Goal: Task Accomplishment & Management: Use online tool/utility

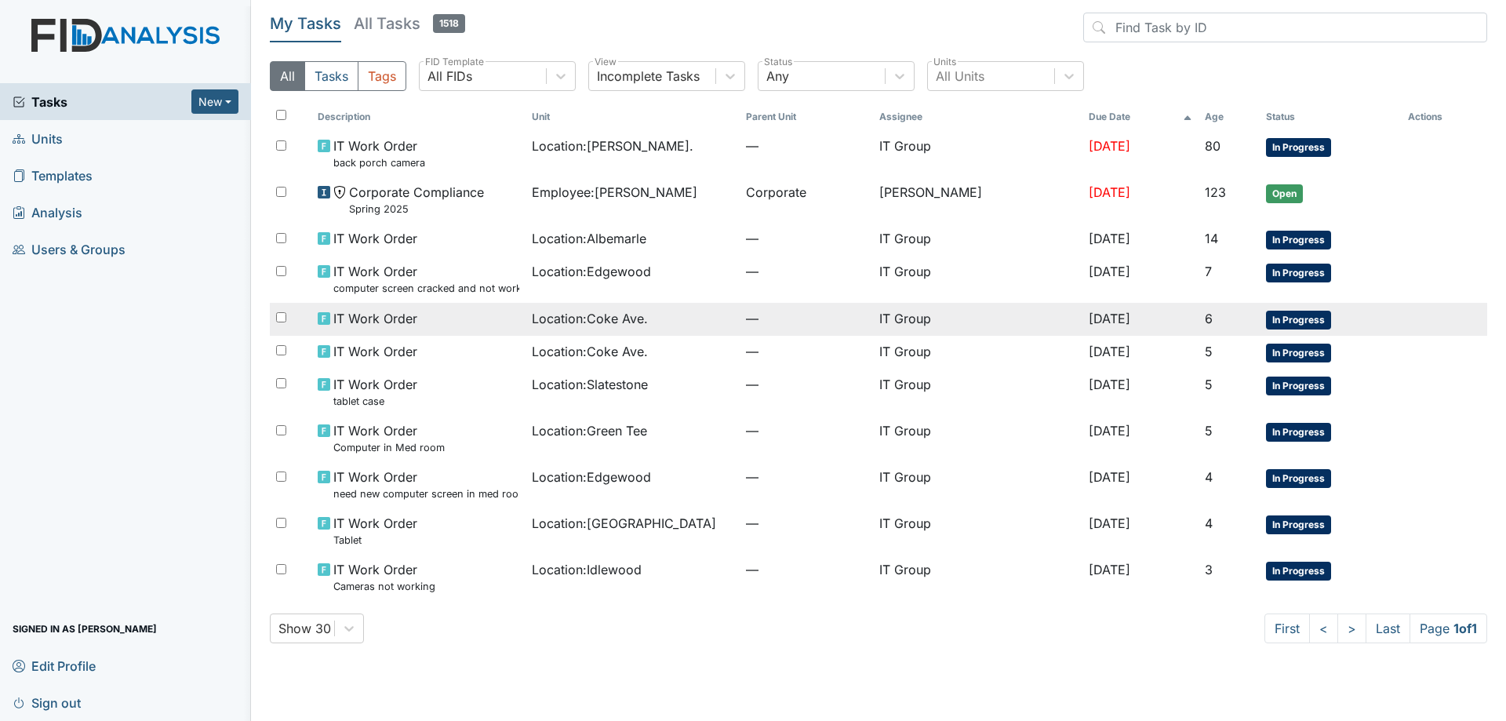
click at [498, 331] on td "IT Work Order" at bounding box center [418, 319] width 214 height 33
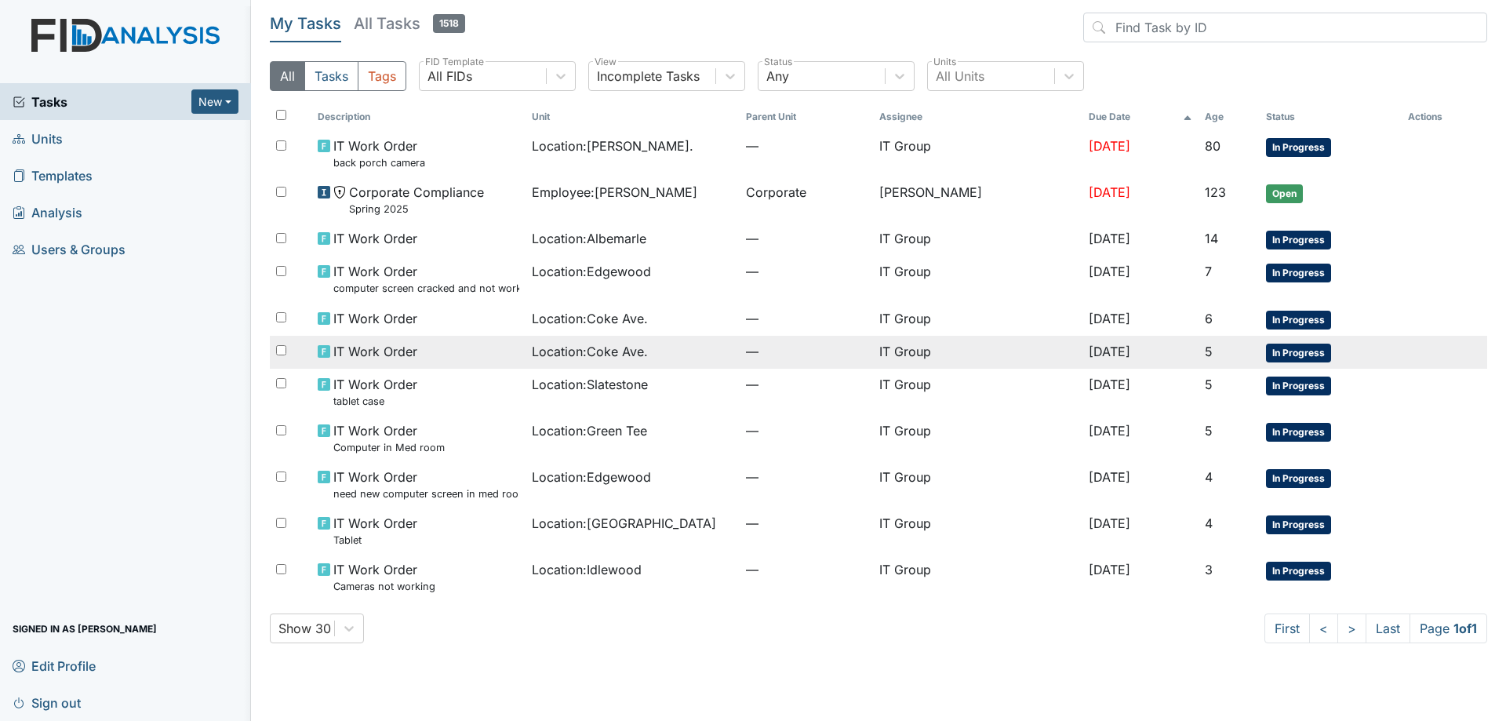
click at [588, 357] on span "Location : Coke Ave." at bounding box center [590, 351] width 116 height 19
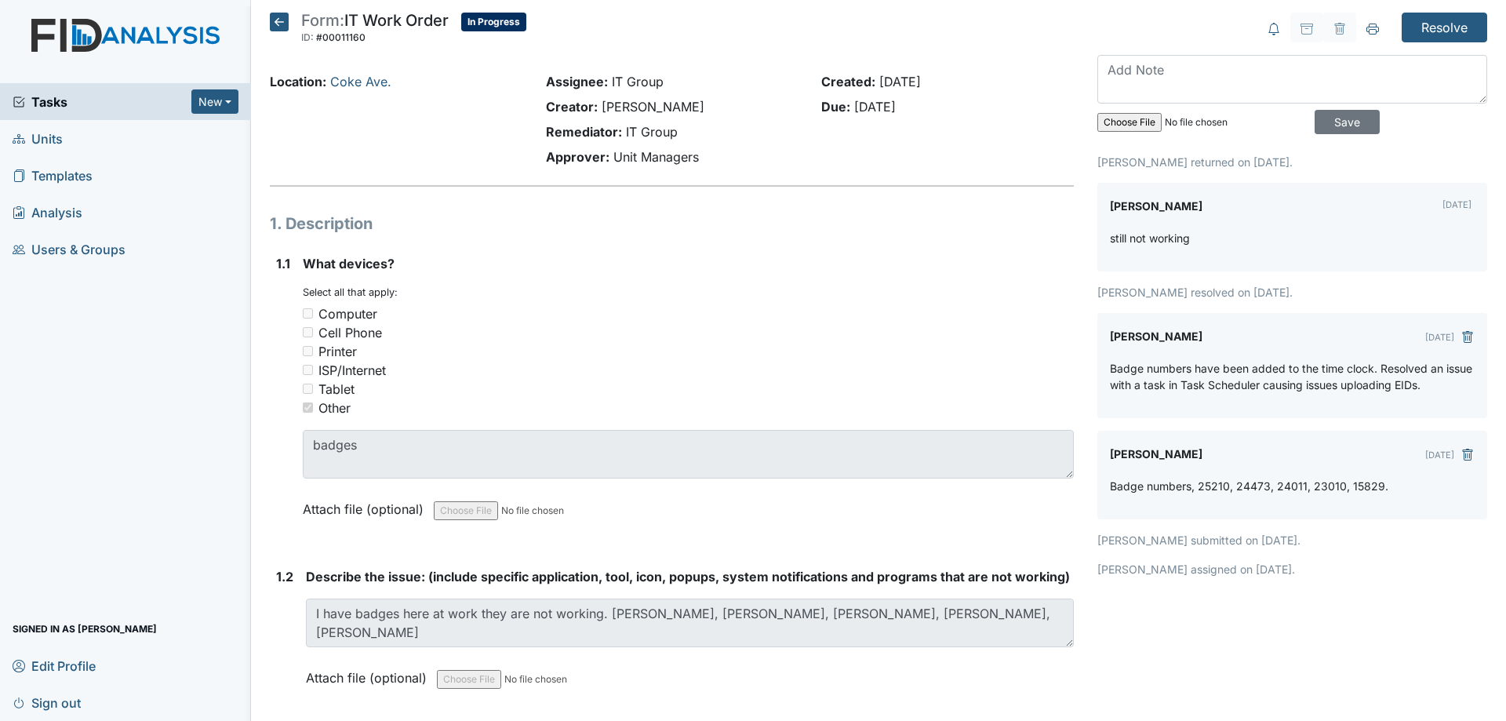
click at [1219, 576] on p "Ericka Holley assigned on Aug 27, 2025." at bounding box center [1292, 569] width 390 height 16
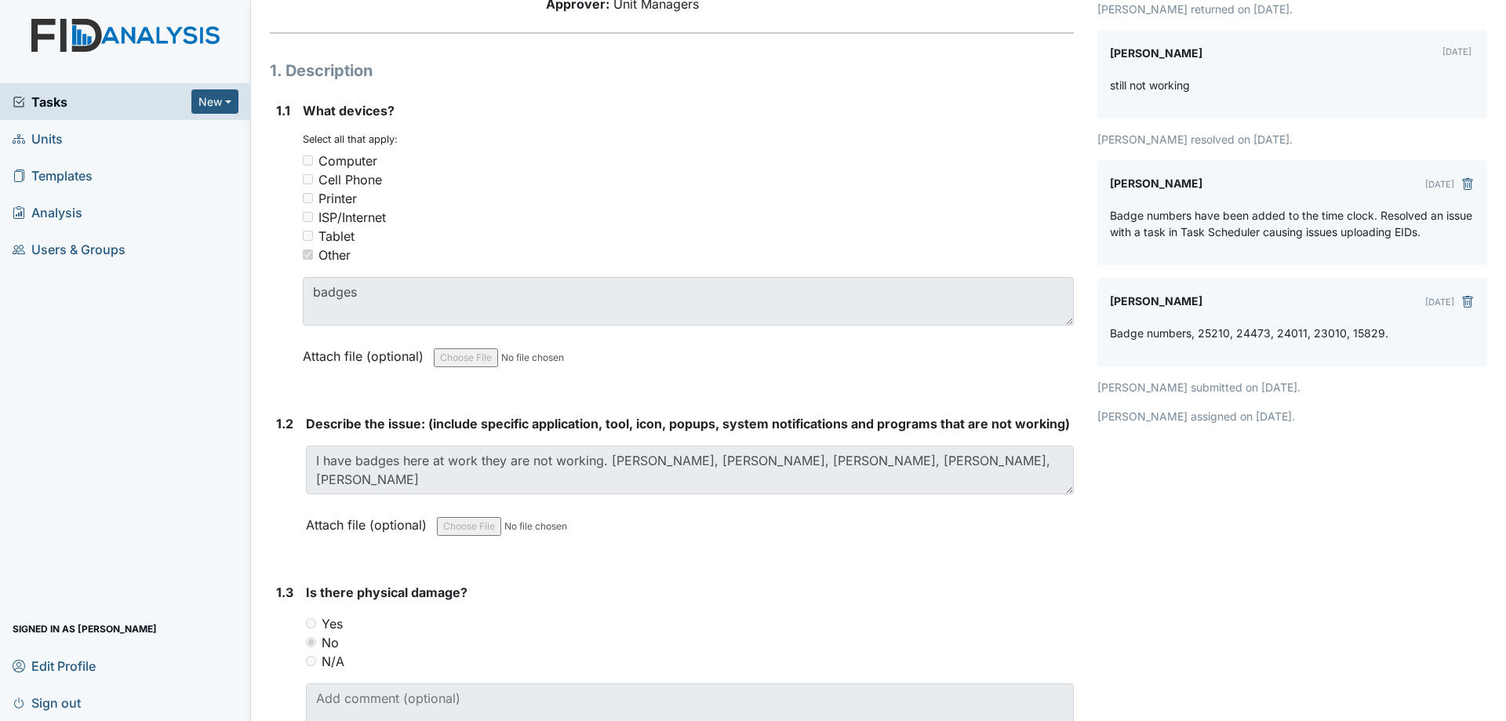
scroll to position [157, 0]
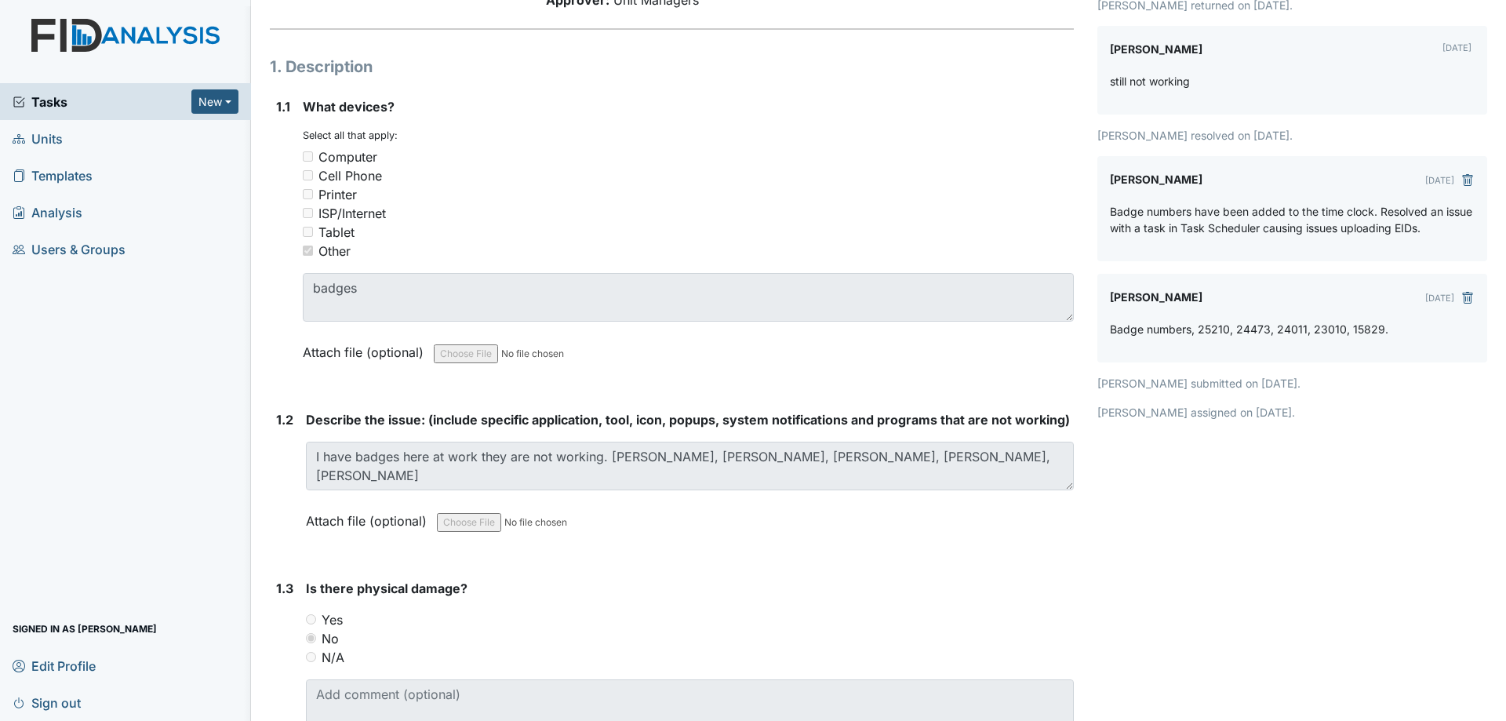
click at [300, 500] on div "1.2 Describe the issue: (include specific application, tool, icon, popups, syst…" at bounding box center [672, 482] width 804 height 144
click at [1116, 458] on div "Resolve Archive Task × Are you sure you want to archive this task? It will appe…" at bounding box center [1291, 692] width 413 height 1673
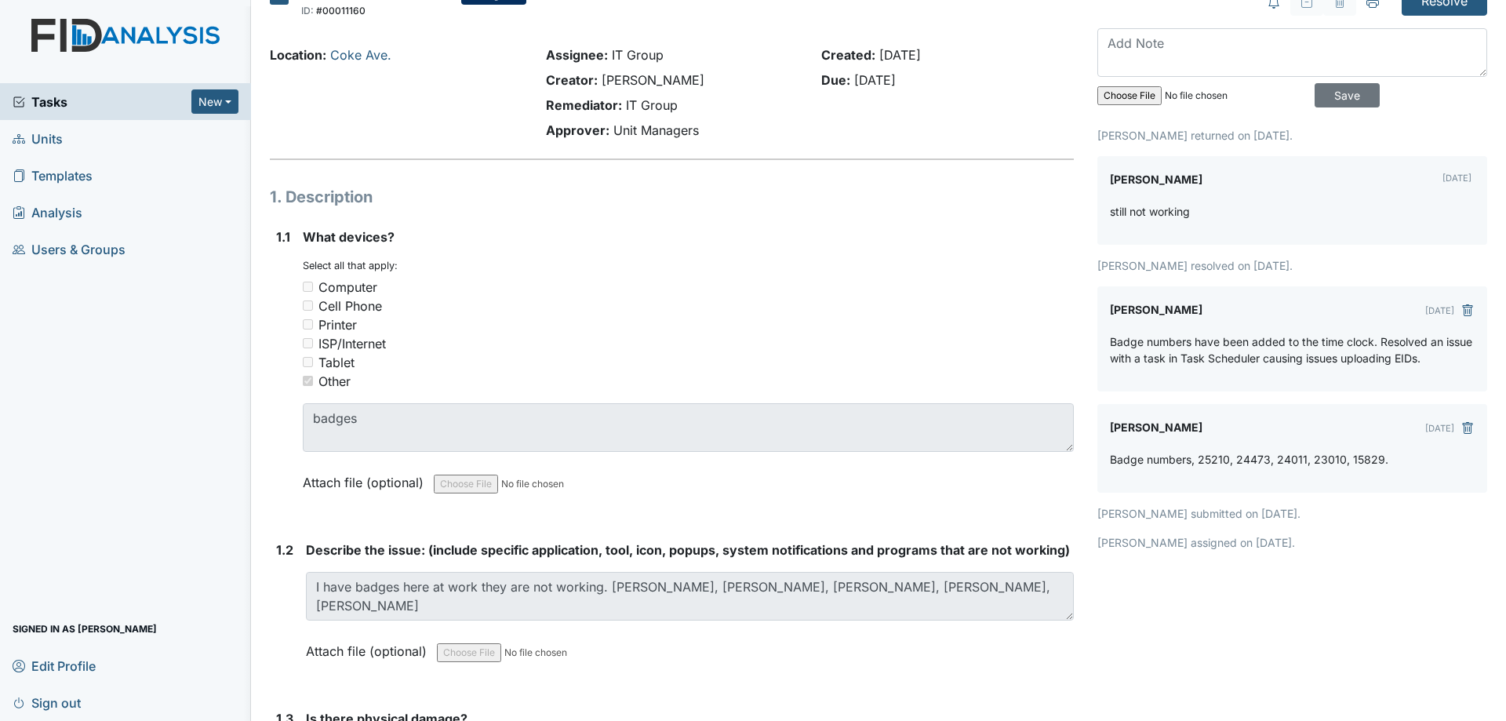
scroll to position [0, 0]
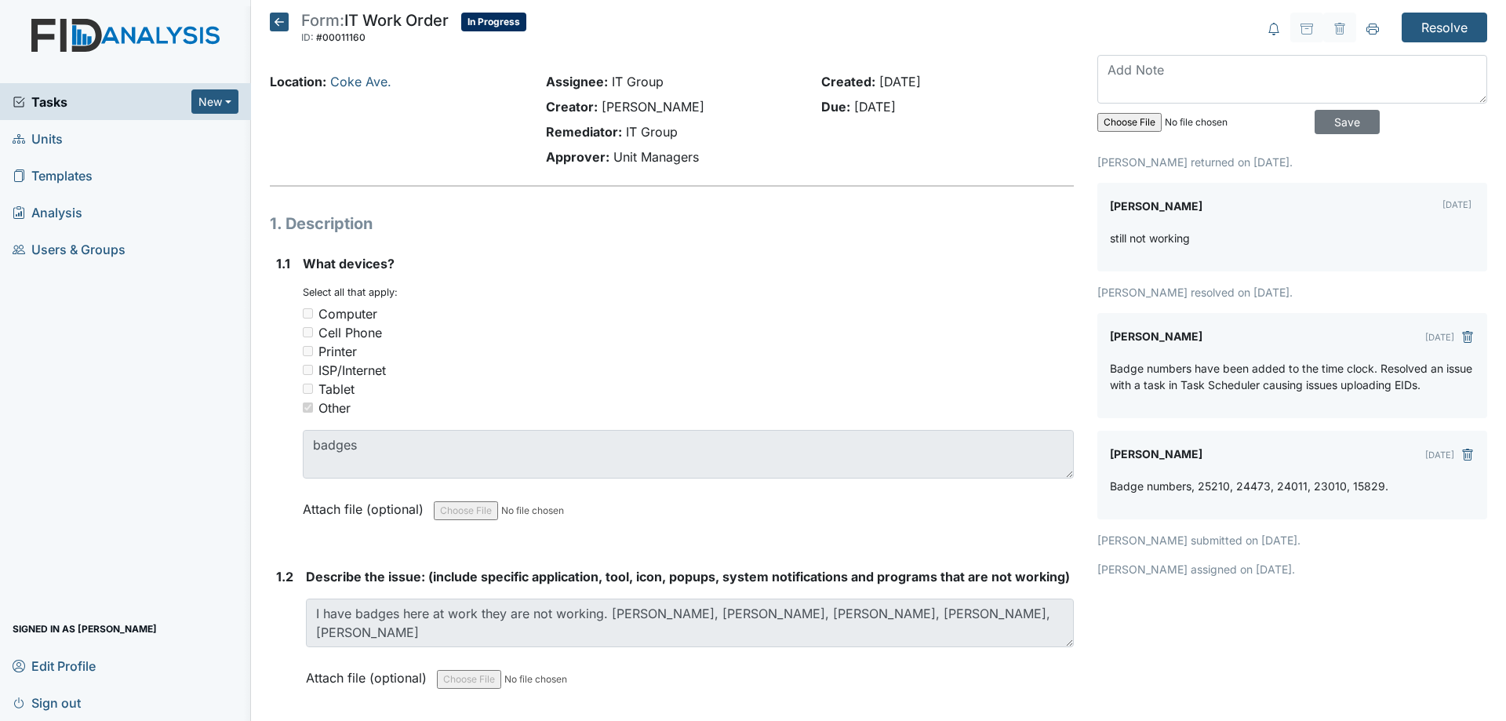
click at [273, 18] on icon at bounding box center [279, 22] width 19 height 19
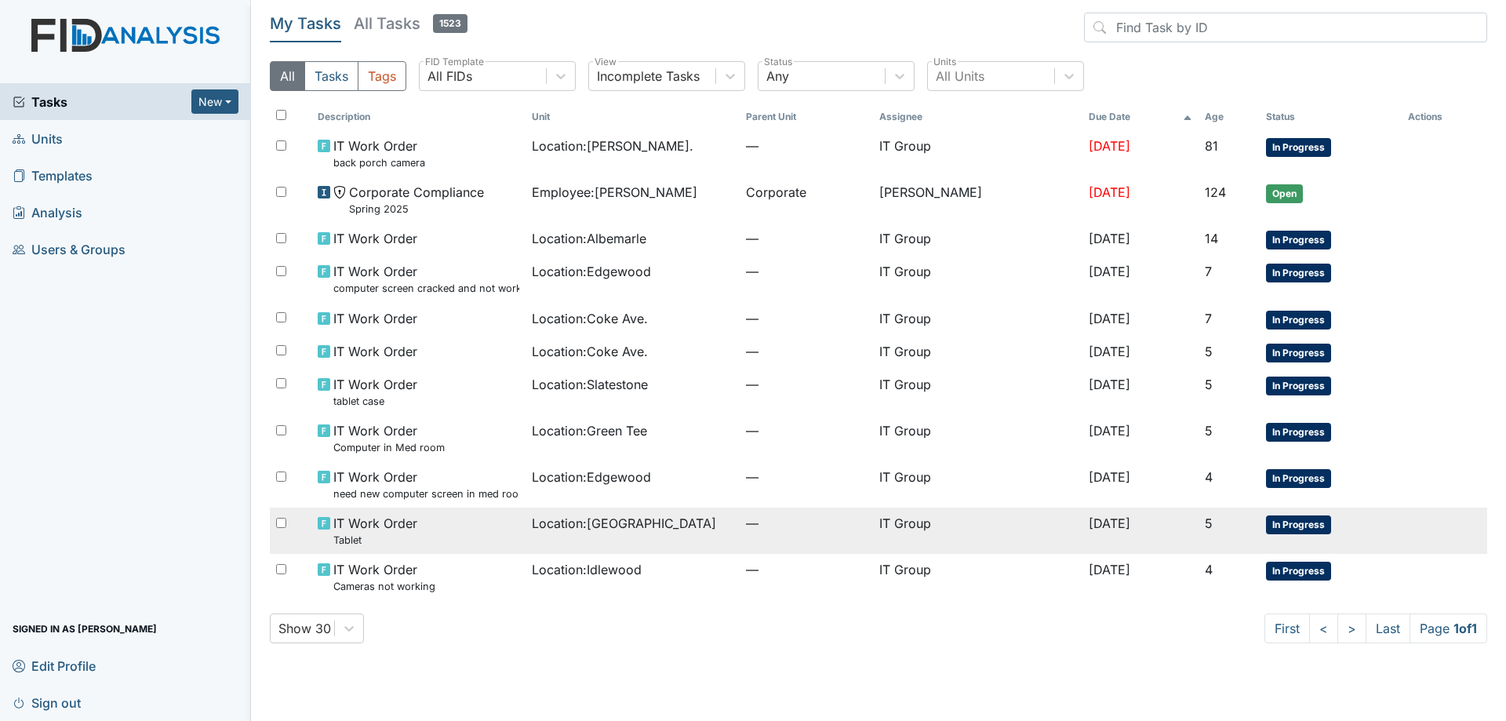
click at [661, 528] on span "Location : Cherry Lane" at bounding box center [624, 523] width 184 height 19
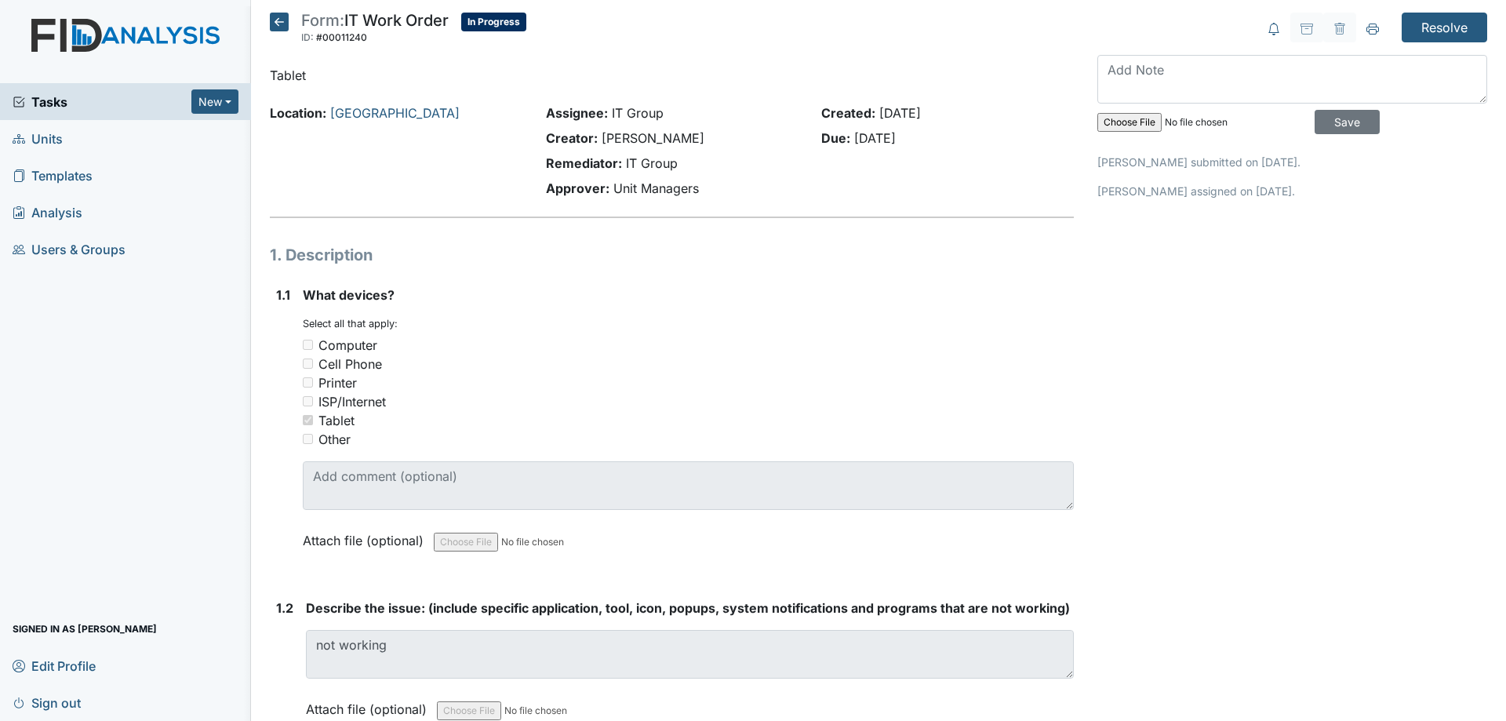
click at [278, 17] on icon at bounding box center [279, 22] width 19 height 19
